Goal: Information Seeking & Learning: Find specific page/section

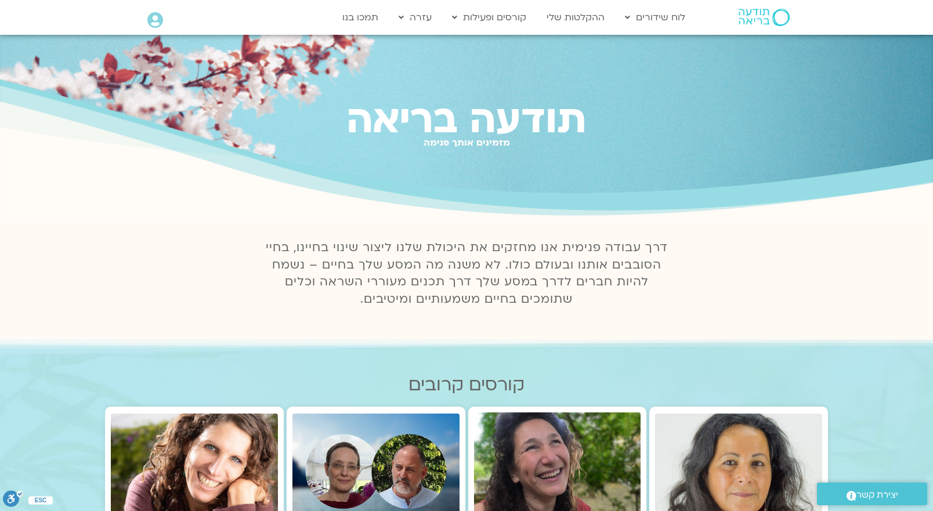
click at [151, 21] on icon at bounding box center [155, 20] width 16 height 16
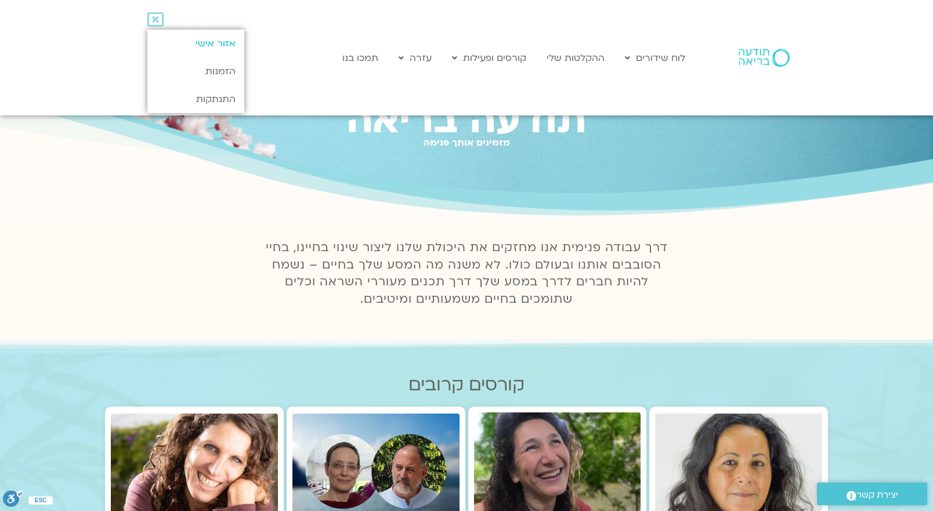
click at [191, 39] on link "אזור אישי" at bounding box center [195, 44] width 97 height 28
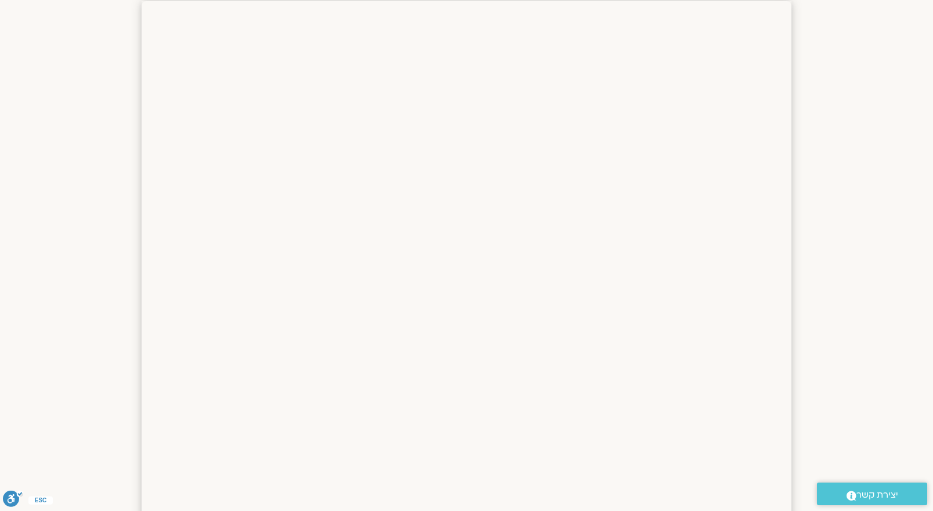
scroll to position [305, 0]
drag, startPoint x: 939, startPoint y: 175, endPoint x: 962, endPoint y: 247, distance: 75.1
click at [933, 247] on html "דלג לתוכן שלום רונית Main Menu אזור אישי הזמנות התנתקות פרטי המורה הוספת אירוע …" at bounding box center [466, 487] width 933 height 1585
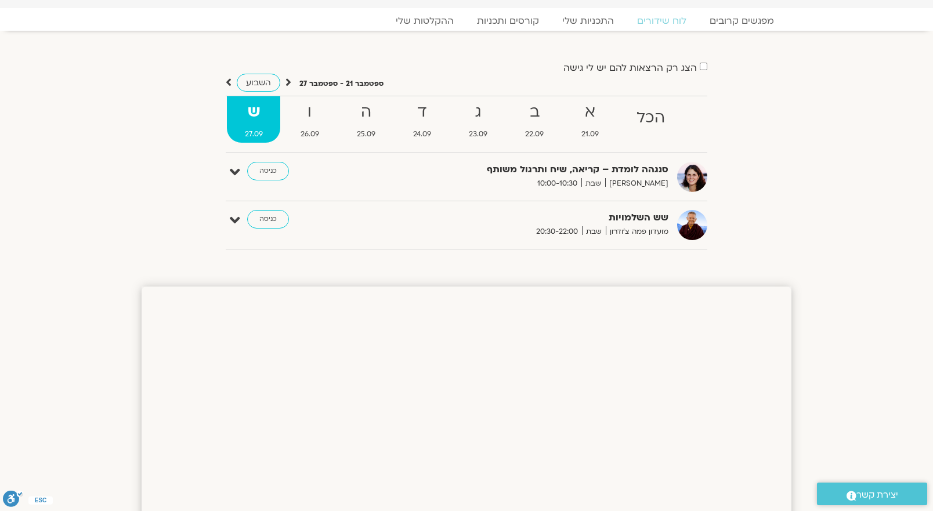
scroll to position [0, 0]
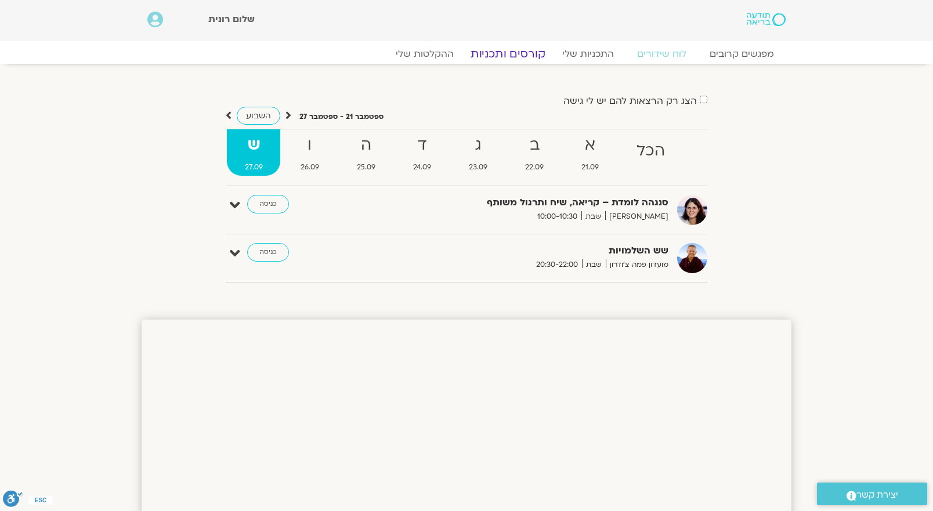
click at [526, 55] on link "קורסים ותכניות" at bounding box center [508, 54] width 102 height 14
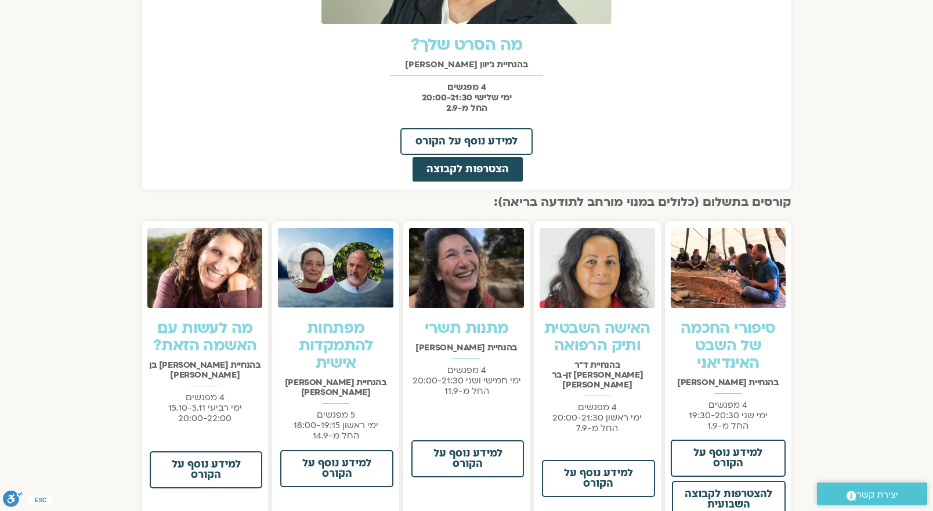
scroll to position [674, 0]
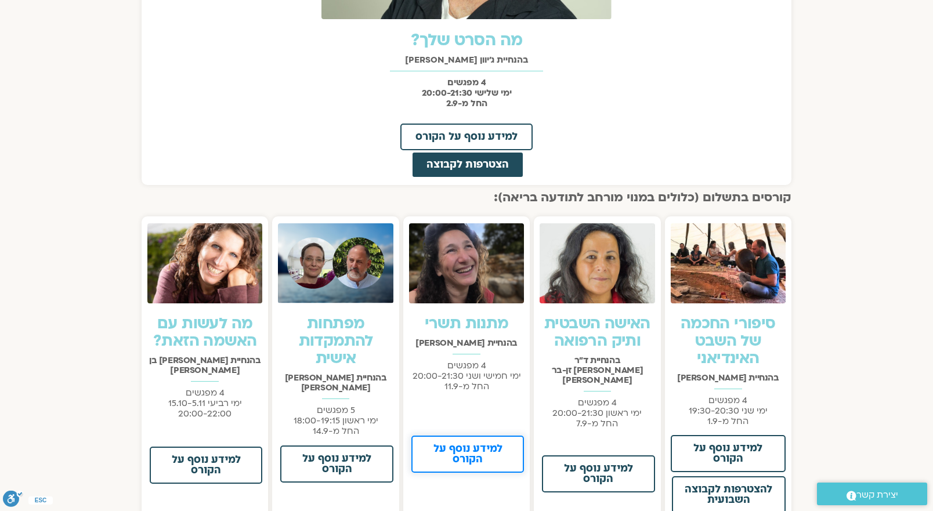
click at [482, 450] on span "למידע נוסף על הקורס" at bounding box center [468, 454] width 82 height 21
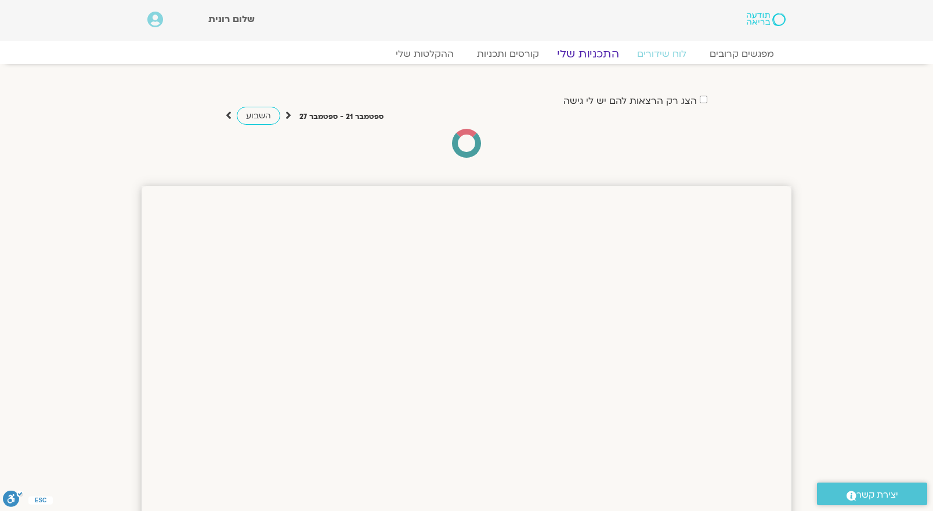
click at [593, 52] on link "התכניות שלי" at bounding box center [588, 54] width 90 height 14
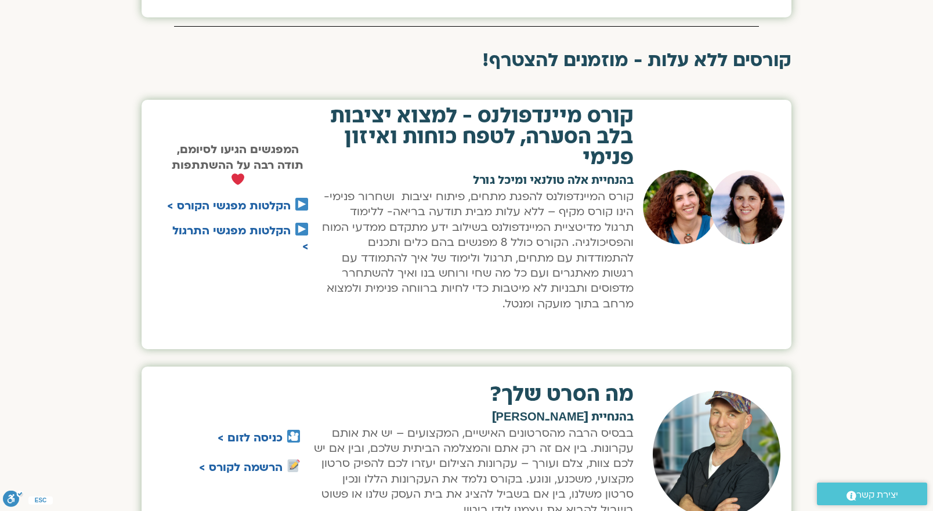
scroll to position [749, 0]
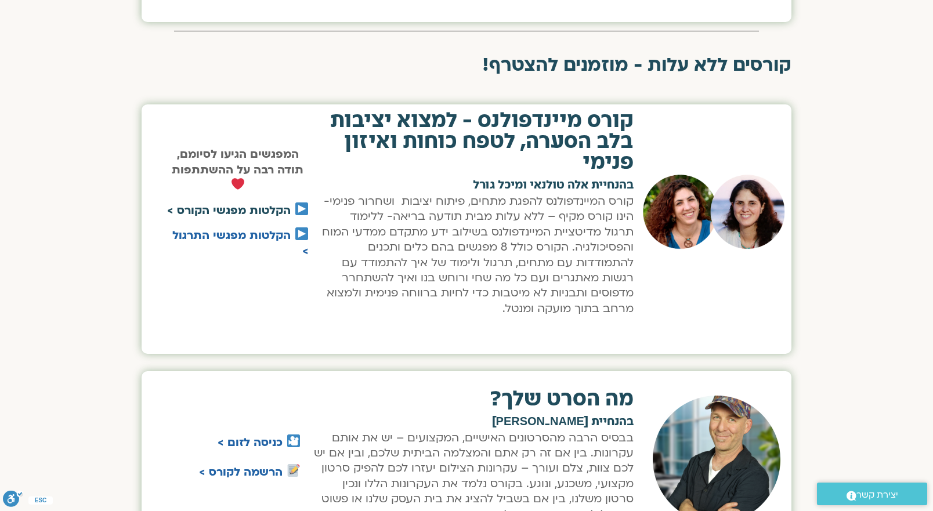
click at [249, 212] on link "הקלטות מפגשי הקורס >" at bounding box center [229, 210] width 124 height 15
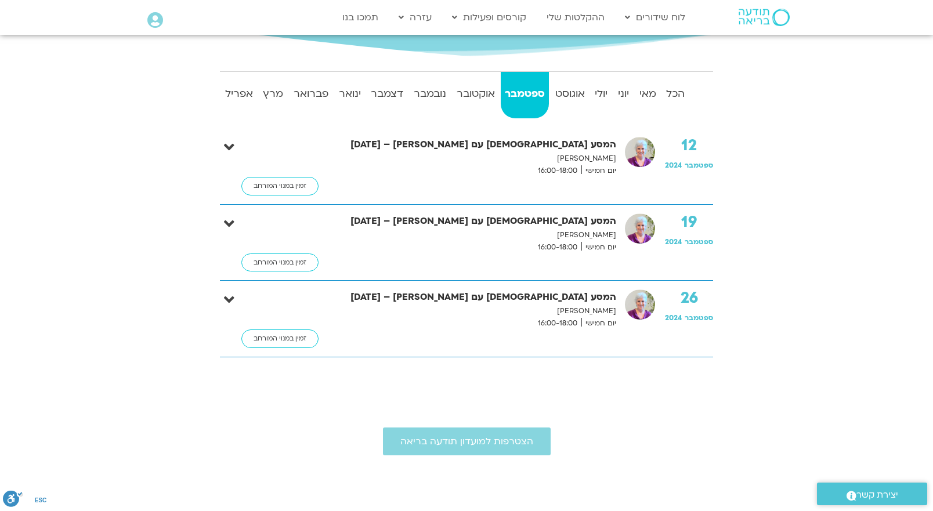
scroll to position [202, 0]
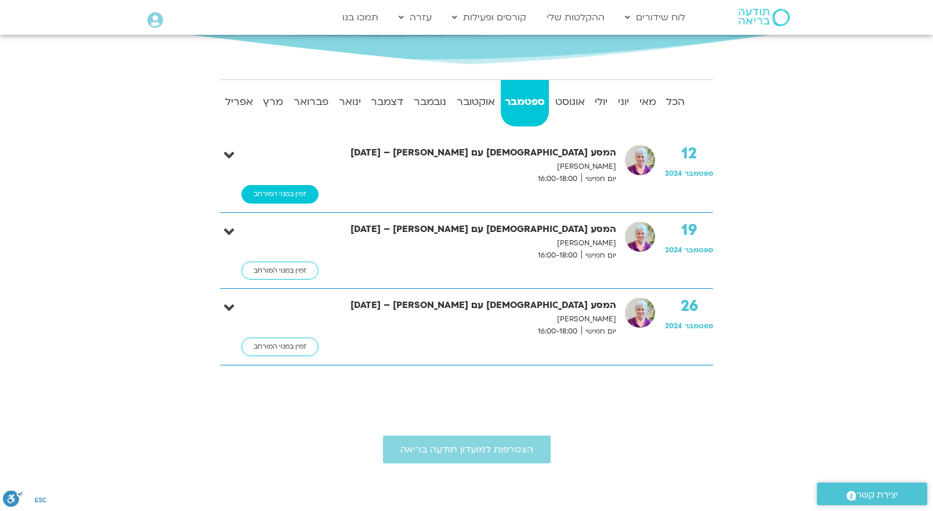
click at [293, 194] on link "זמין במנוי המורחב" at bounding box center [279, 194] width 77 height 19
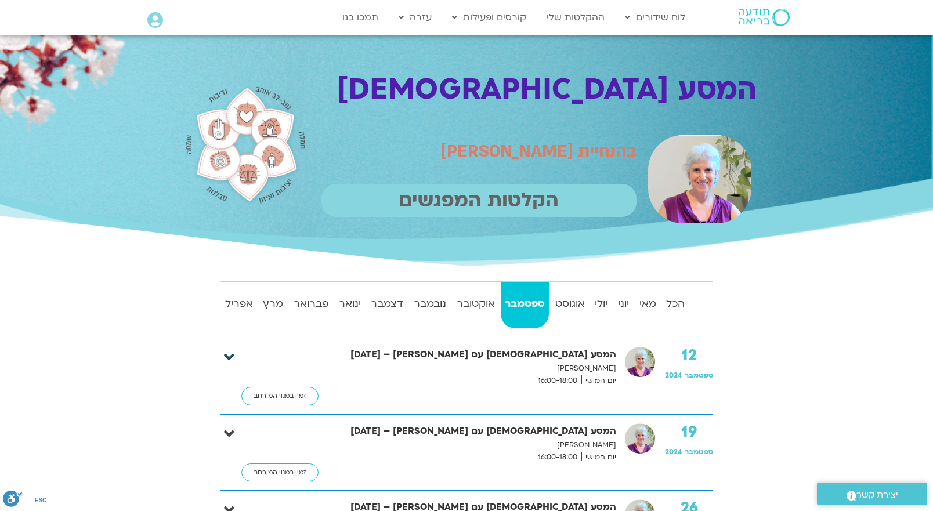
click at [230, 356] on icon at bounding box center [229, 357] width 10 height 16
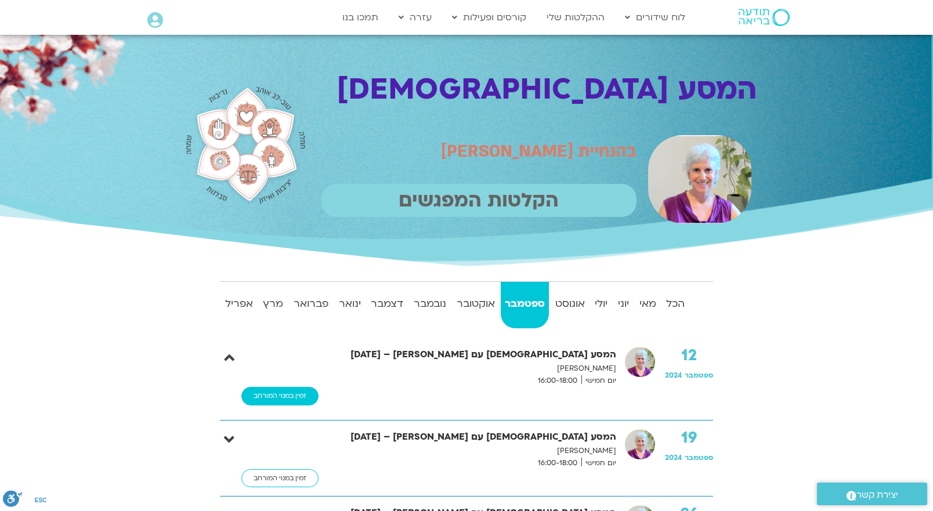
click at [280, 400] on link "זמין במנוי המורחב" at bounding box center [279, 396] width 77 height 19
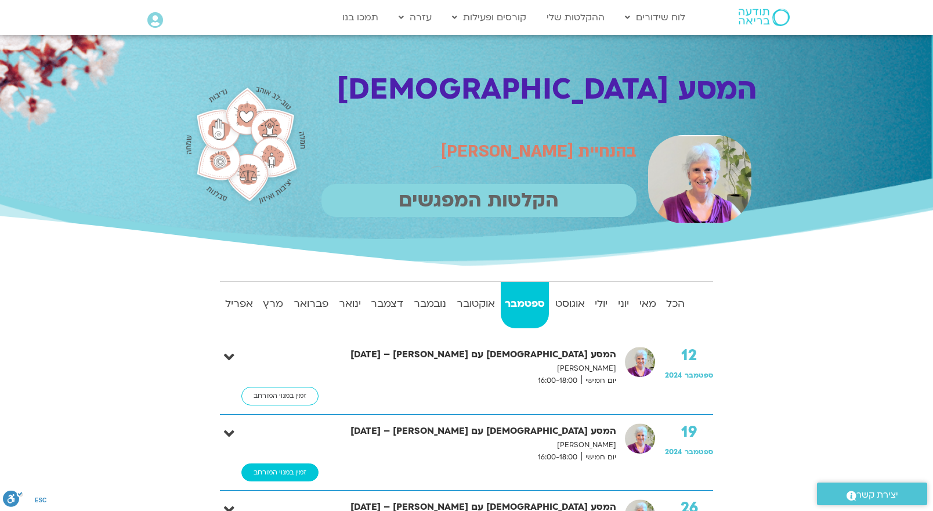
click at [279, 475] on link "זמין במנוי המורחב" at bounding box center [279, 473] width 77 height 19
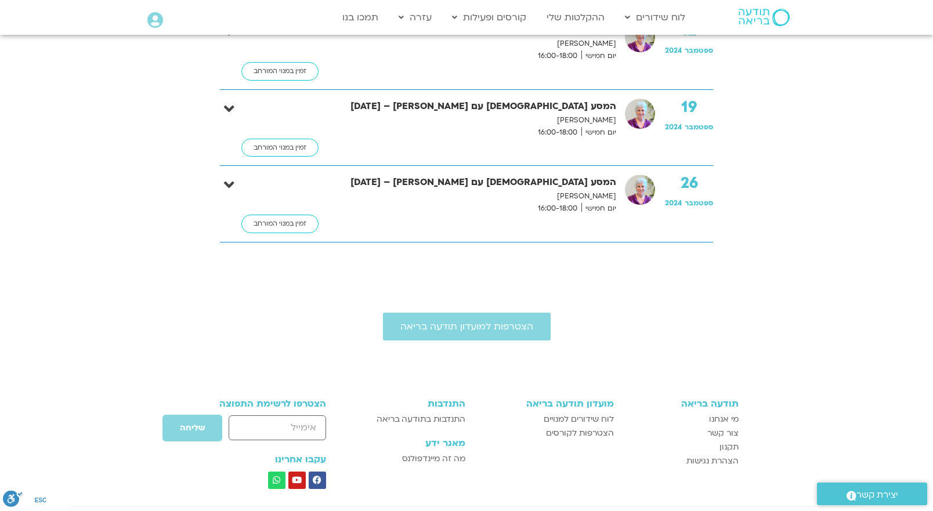
scroll to position [362, 0]
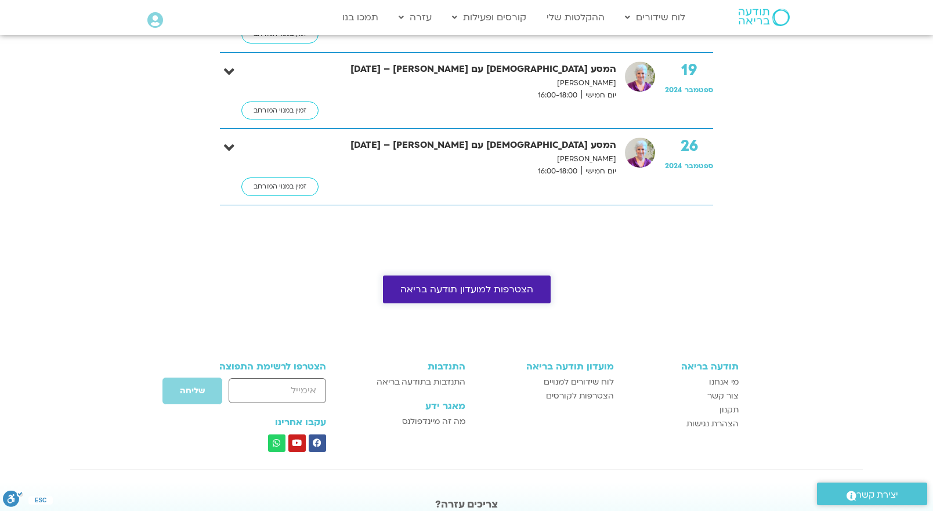
click at [492, 287] on span "הצטרפות למועדון תודעה בריאה" at bounding box center [466, 289] width 133 height 10
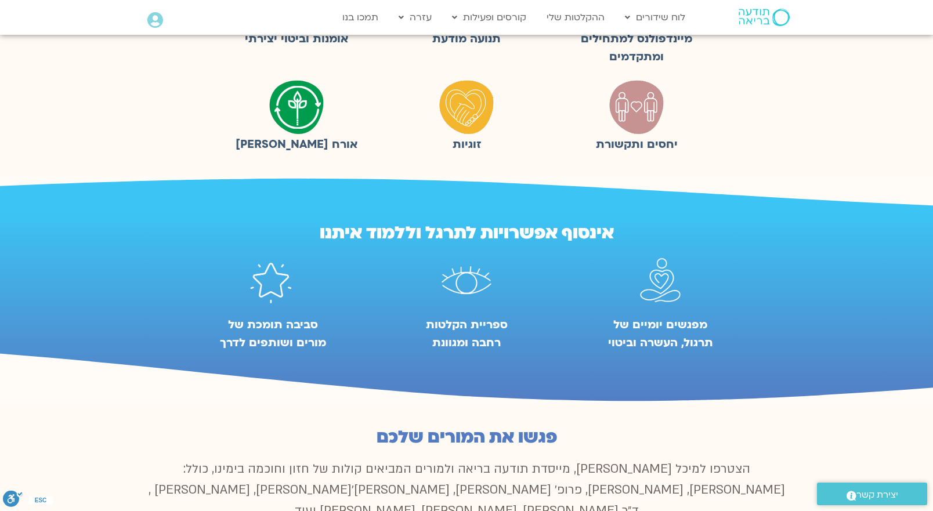
scroll to position [471, 0]
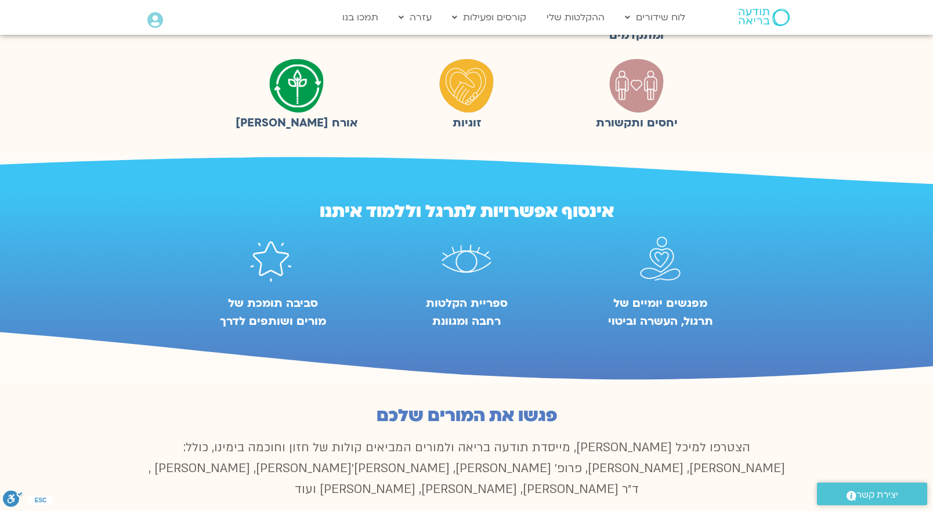
drag, startPoint x: 937, startPoint y: 67, endPoint x: 936, endPoint y: 131, distance: 63.8
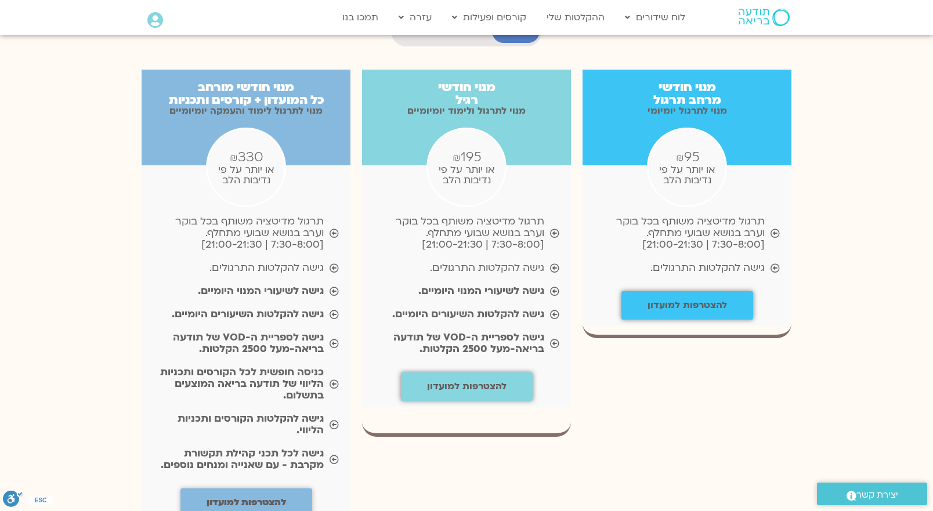
scroll to position [1207, 0]
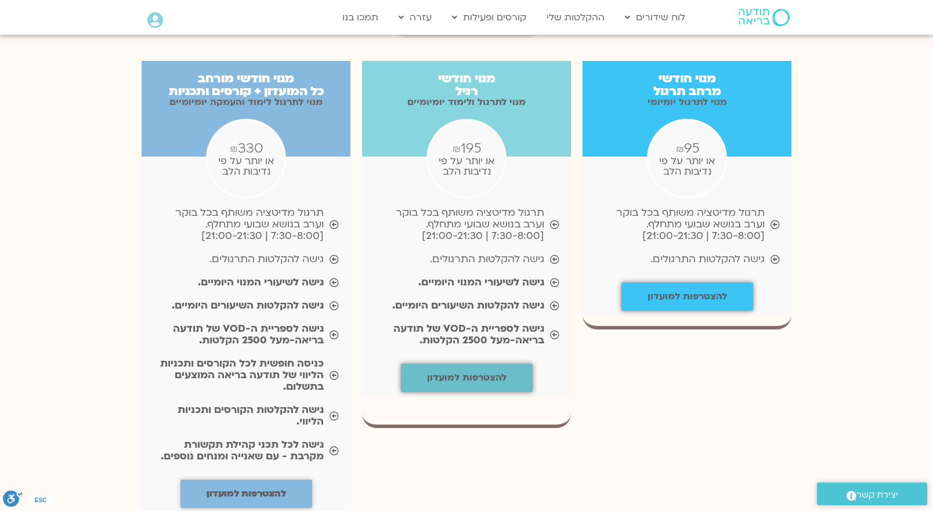
click at [456, 371] on b "להצטרפות למועדון" at bounding box center [467, 377] width 80 height 13
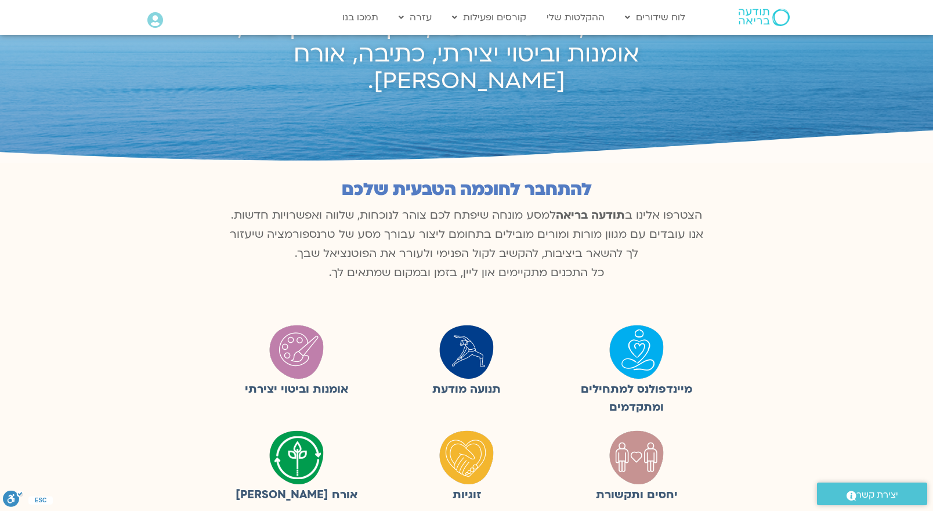
scroll to position [0, 0]
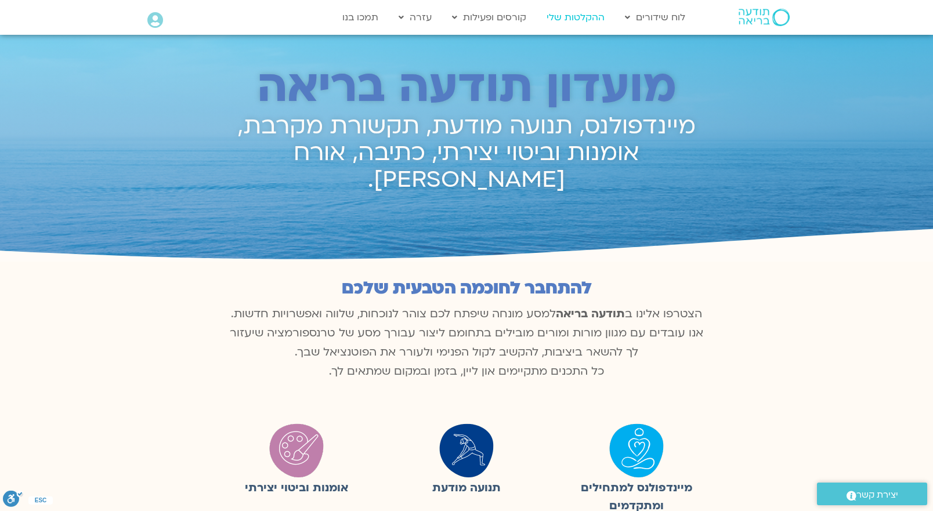
click at [574, 19] on link "ההקלטות שלי" at bounding box center [576, 17] width 70 height 22
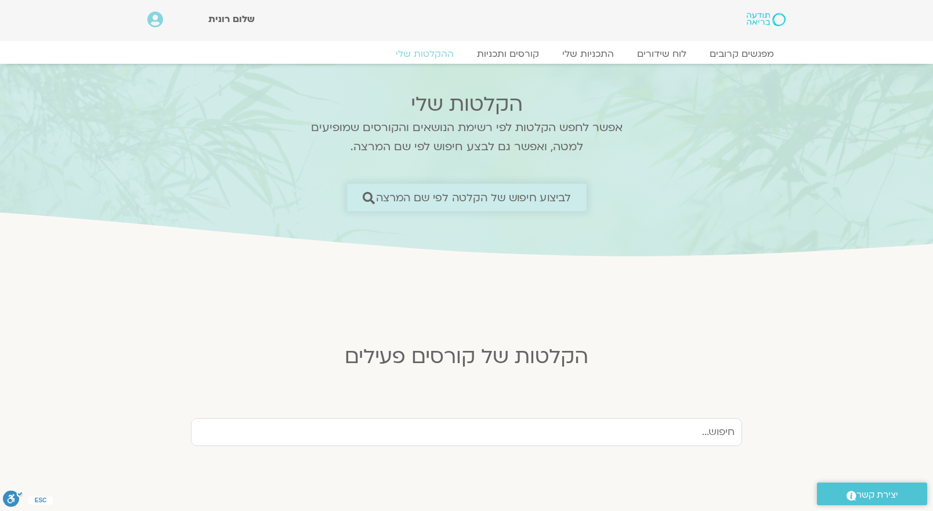
click at [447, 200] on span "לביצוע חיפוש של הקלטה לפי שם המרצה" at bounding box center [474, 198] width 196 height 12
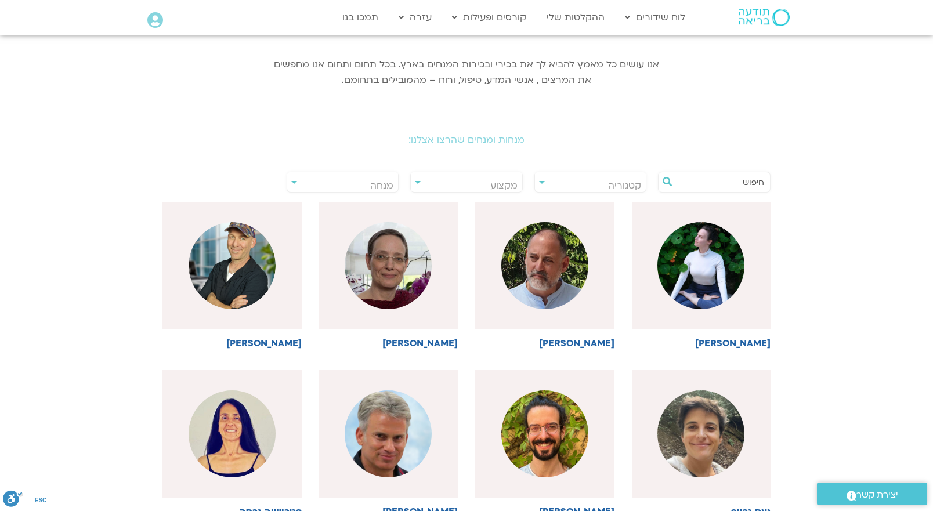
scroll to position [135, 0]
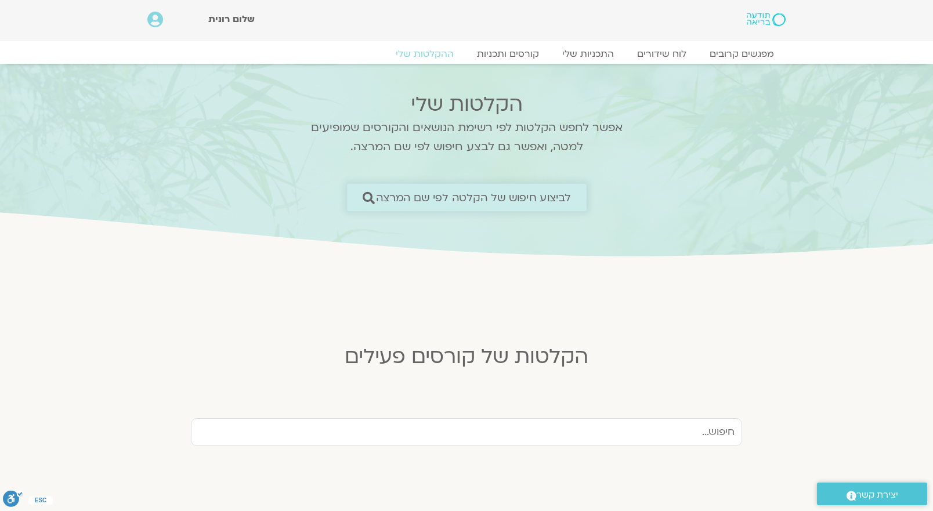
click at [394, 193] on span "לביצוע חיפוש של הקלטה לפי שם המרצה" at bounding box center [474, 198] width 196 height 12
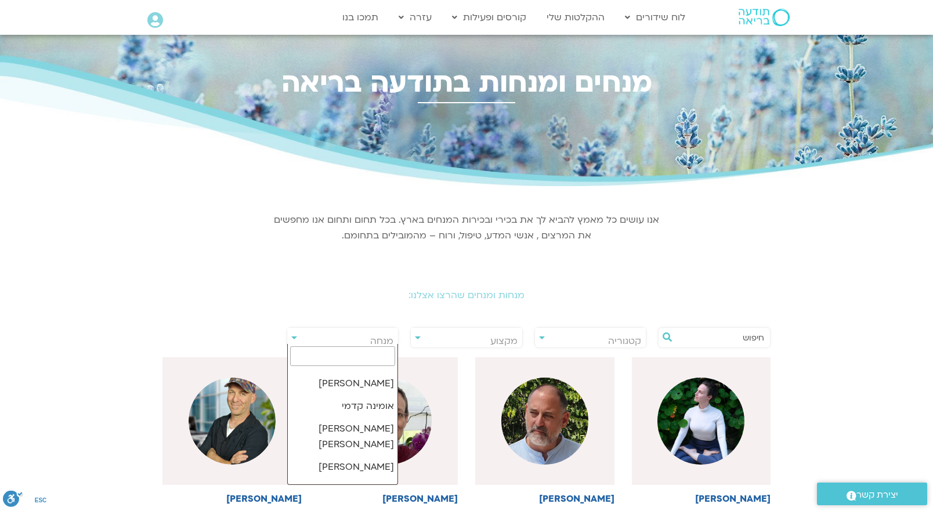
scroll to position [10745, 0]
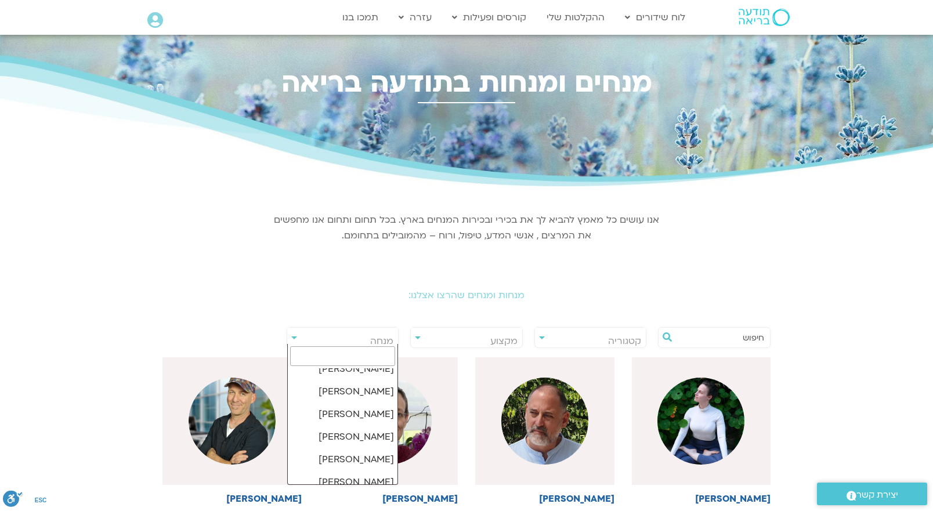
click at [330, 362] on input "search" at bounding box center [343, 357] width 106 height 20
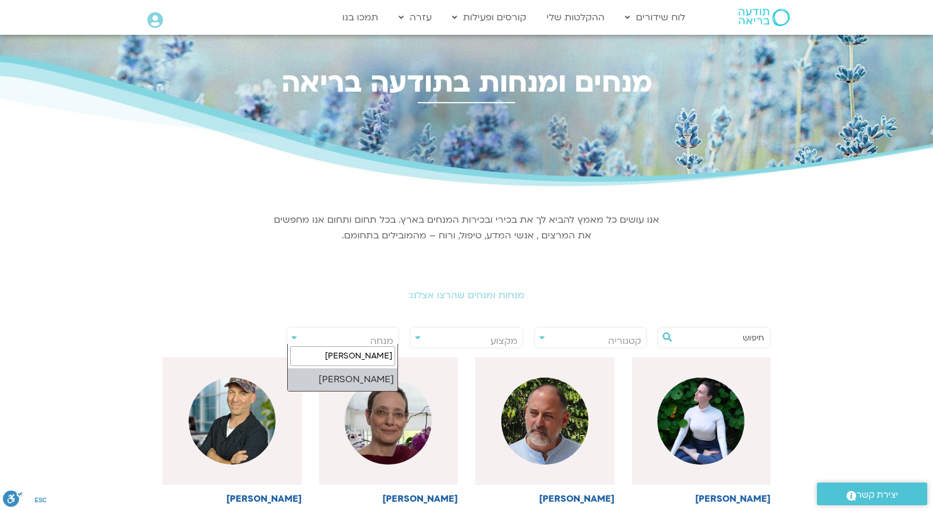
type input "סנדיה"
select select "****"
